Goal: Task Accomplishment & Management: Manage account settings

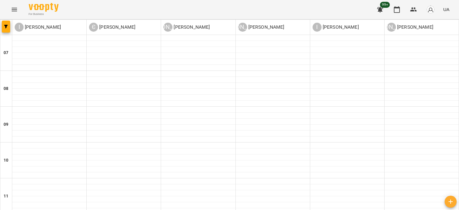
scroll to position [329, 0]
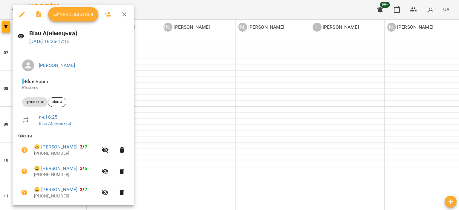
click at [72, 14] on span "Урок відбувся" at bounding box center [73, 14] width 41 height 7
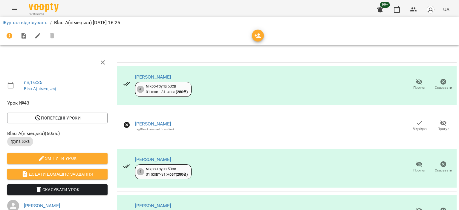
click at [50, 172] on span "Додати домашнє завдання" at bounding box center [57, 174] width 91 height 7
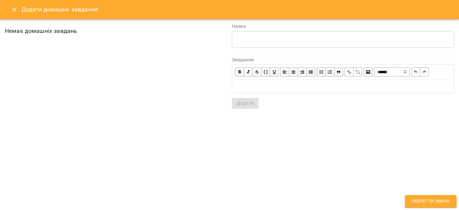
click at [256, 88] on div "Edit text" at bounding box center [343, 86] width 216 height 7
click at [242, 41] on textarea at bounding box center [343, 39] width 214 height 6
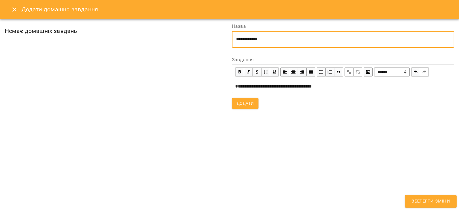
type textarea "**********"
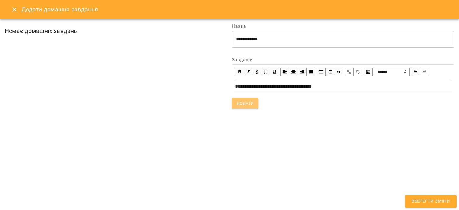
click at [254, 103] on button "Додати" at bounding box center [245, 103] width 27 height 11
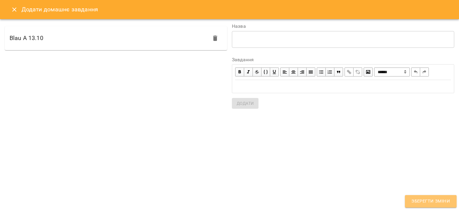
click at [431, 200] on span "Зберегти зміни" at bounding box center [430, 201] width 39 height 8
